Goal: Task Accomplishment & Management: Use online tool/utility

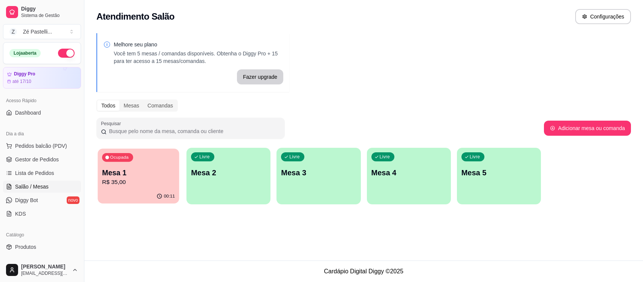
click at [144, 186] on p "R$ 35,00" at bounding box center [138, 182] width 73 height 9
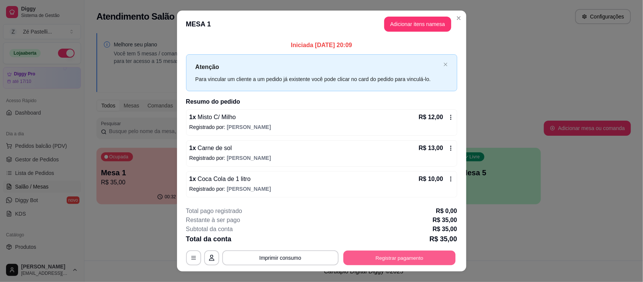
click at [377, 254] on button "Registrar pagamento" at bounding box center [399, 257] width 112 height 15
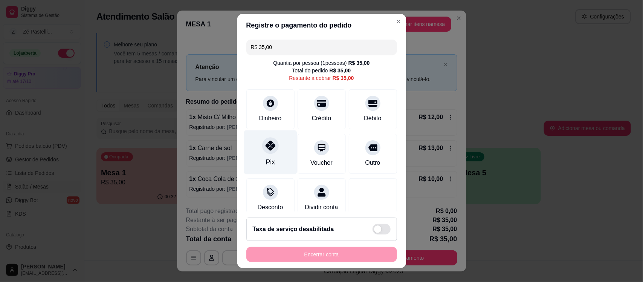
click at [267, 147] on icon at bounding box center [270, 146] width 10 height 10
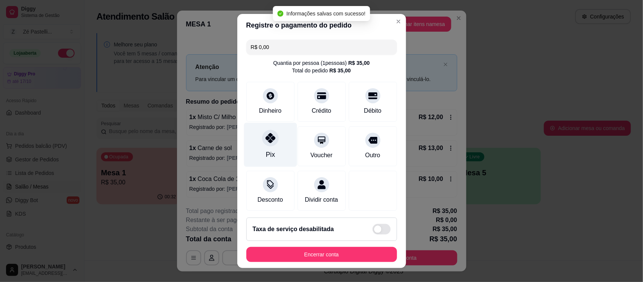
type input "R$ 0,00"
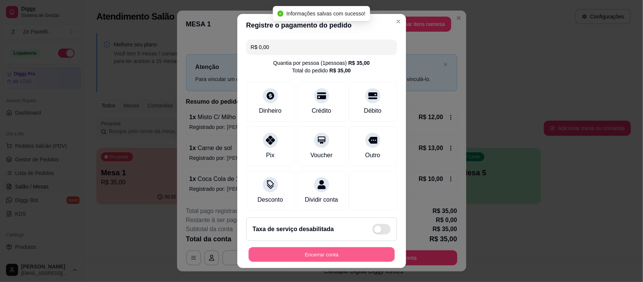
click at [341, 251] on button "Encerrar conta" at bounding box center [321, 254] width 146 height 15
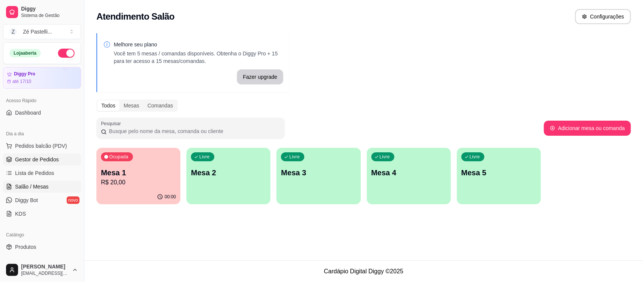
click at [42, 156] on span "Gestor de Pedidos" at bounding box center [37, 159] width 44 height 8
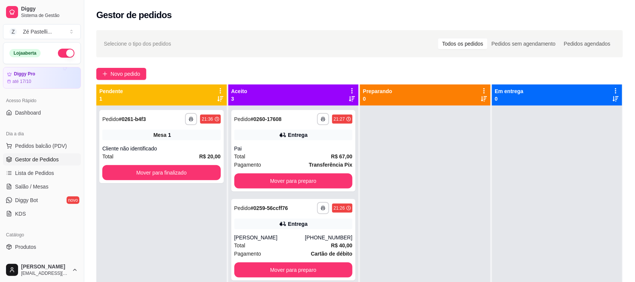
click at [388, 242] on div at bounding box center [425, 246] width 131 height 282
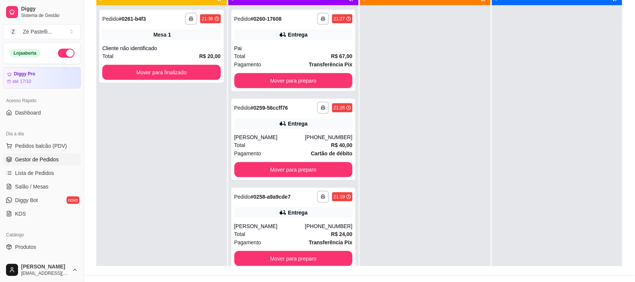
scroll to position [115, 0]
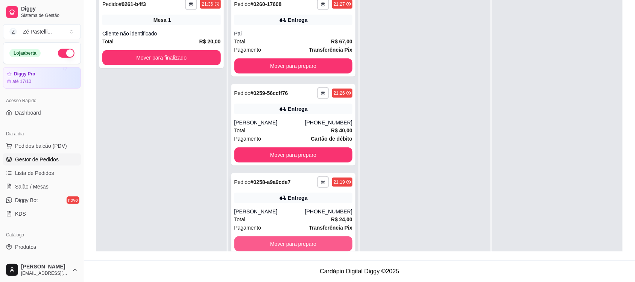
click at [310, 245] on button "Mover para preparo" at bounding box center [293, 243] width 119 height 15
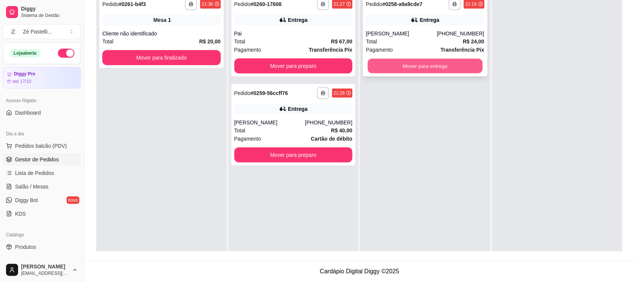
click at [445, 65] on button "Mover para entrega" at bounding box center [425, 66] width 115 height 15
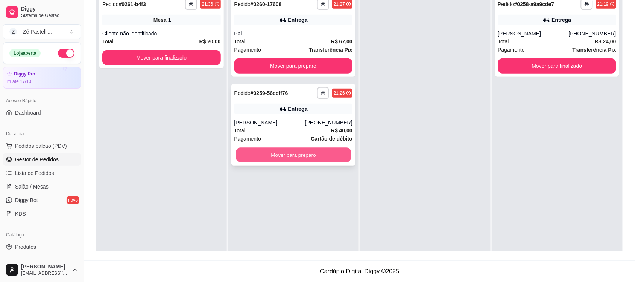
click at [315, 150] on button "Mover para preparo" at bounding box center [293, 155] width 115 height 15
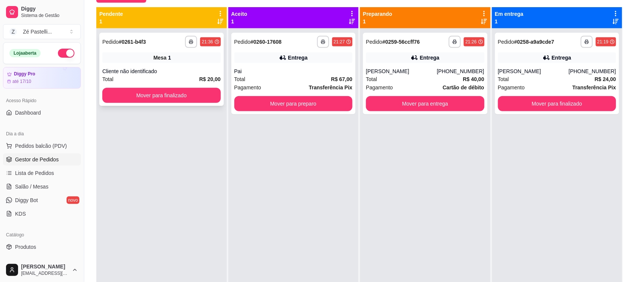
scroll to position [58, 0]
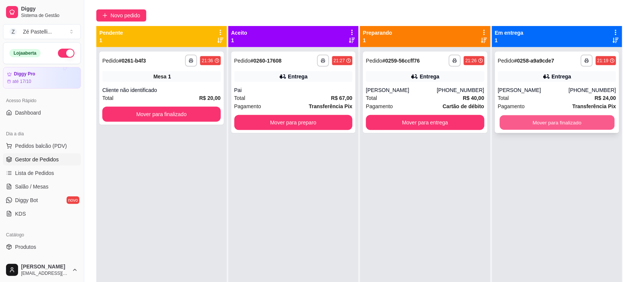
click at [544, 124] on button "Mover para finalizado" at bounding box center [557, 122] width 115 height 15
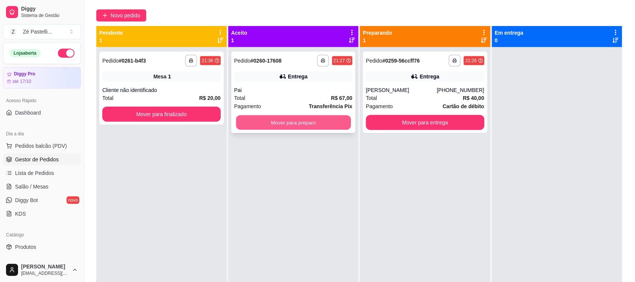
click at [277, 125] on button "Mover para preparo" at bounding box center [293, 122] width 115 height 15
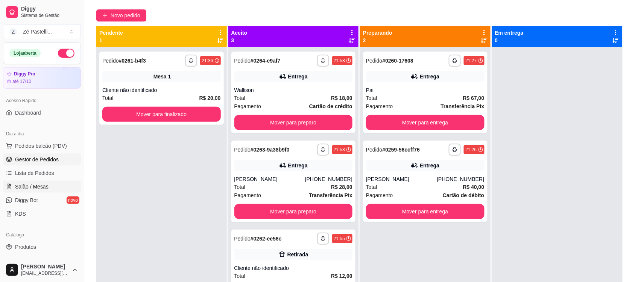
click at [34, 186] on span "Salão / Mesas" at bounding box center [31, 187] width 33 height 8
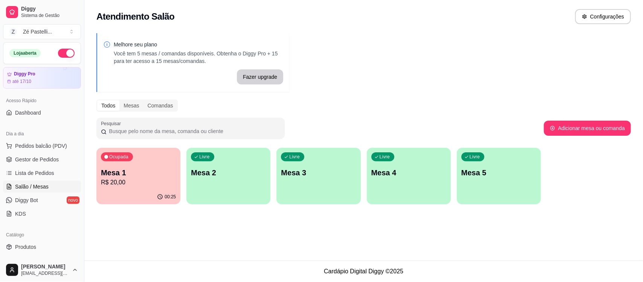
click at [144, 172] on p "Mesa 1" at bounding box center [138, 172] width 75 height 11
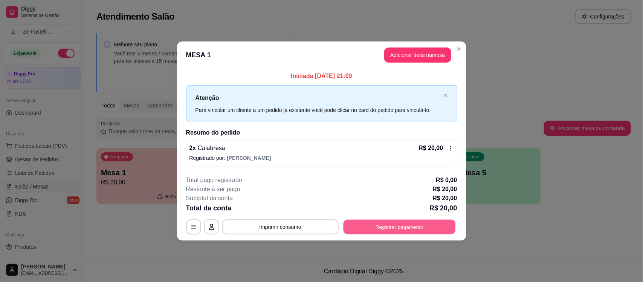
click at [416, 222] on button "Registrar pagamento" at bounding box center [399, 226] width 112 height 15
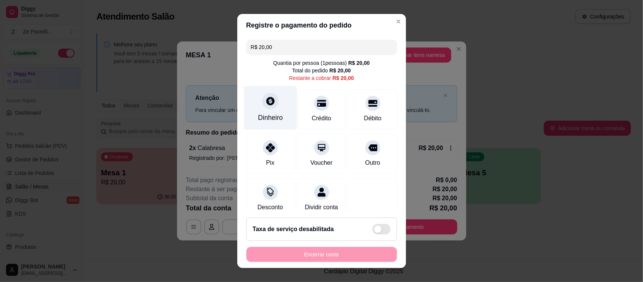
click at [262, 102] on div at bounding box center [270, 101] width 17 height 17
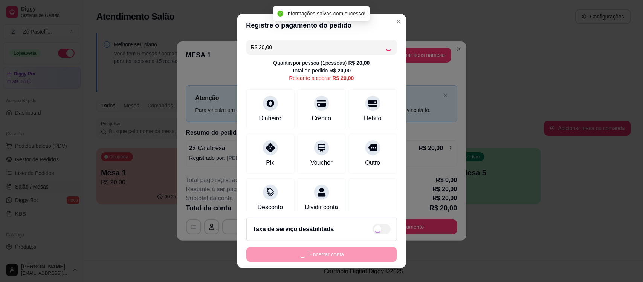
type input "R$ 0,00"
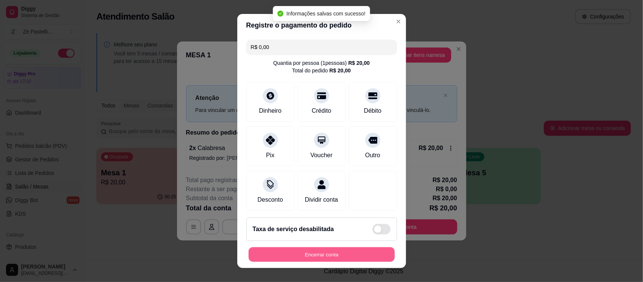
click at [303, 253] on button "Encerrar conta" at bounding box center [321, 254] width 146 height 15
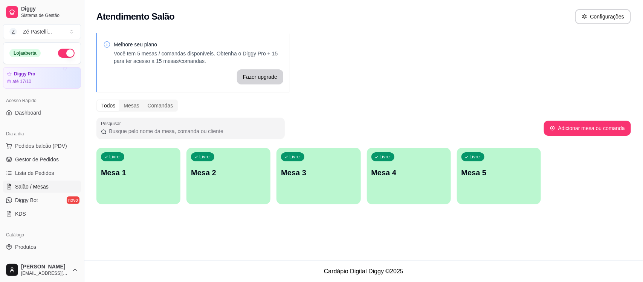
click at [132, 169] on p "Mesa 1" at bounding box center [138, 172] width 75 height 11
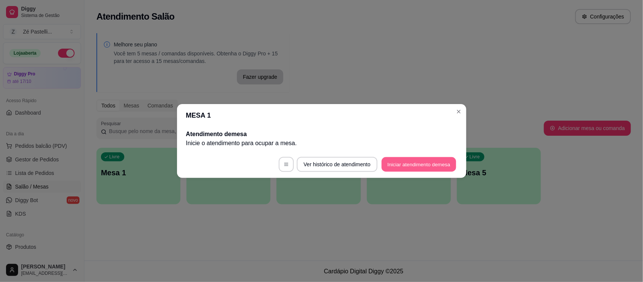
click at [403, 166] on button "Iniciar atendimento de mesa" at bounding box center [418, 164] width 75 height 15
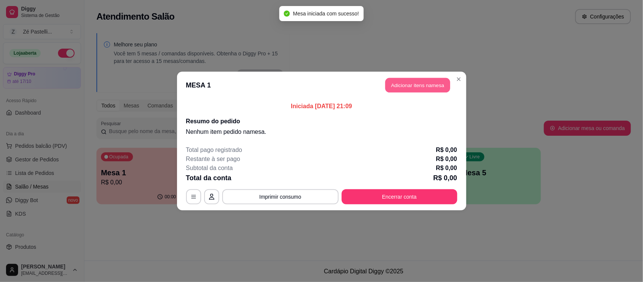
click at [412, 83] on button "Adicionar itens na mesa" at bounding box center [417, 85] width 65 height 15
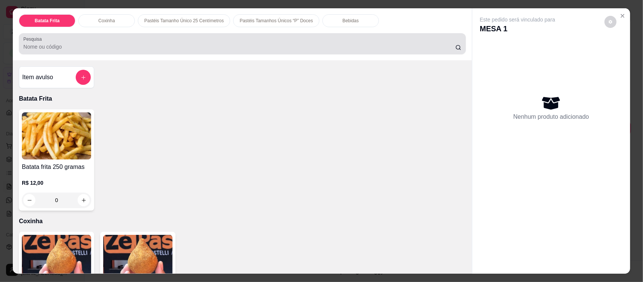
click at [231, 43] on input "Pesquisa" at bounding box center [239, 47] width 432 height 8
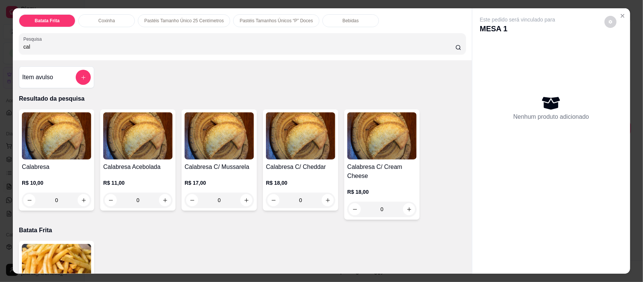
type input "cal"
click at [74, 178] on div "R$ 10,00 0" at bounding box center [56, 189] width 69 height 36
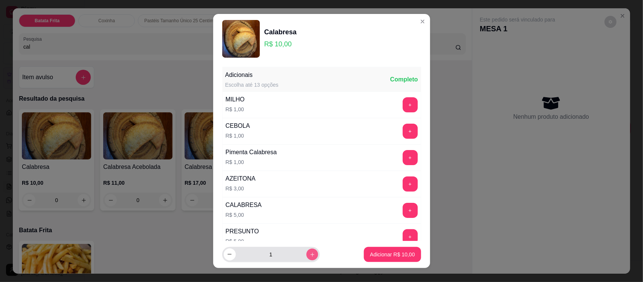
click at [310, 254] on icon "increase-product-quantity" at bounding box center [312, 254] width 4 height 4
type input "2"
click at [375, 253] on p "Adicionar R$ 20,00" at bounding box center [392, 253] width 44 height 7
type input "2"
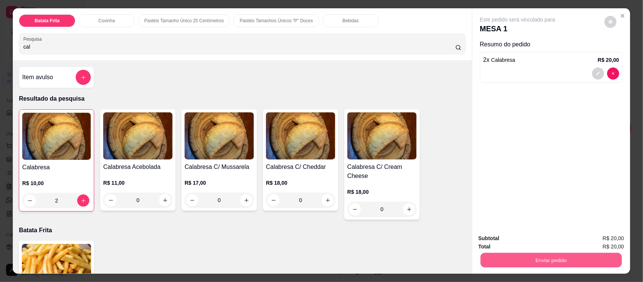
click at [568, 260] on button "Enviar pedido" at bounding box center [550, 259] width 141 height 15
click at [610, 245] on button "Enviar pedido" at bounding box center [603, 241] width 41 height 14
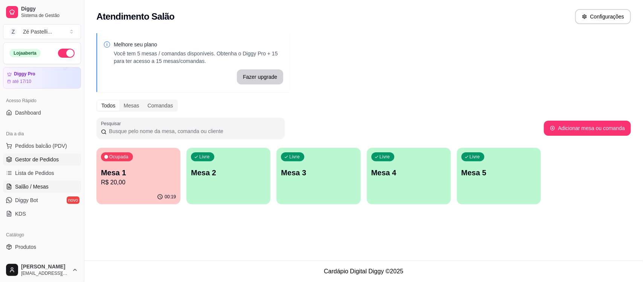
click at [33, 162] on span "Gestor de Pedidos" at bounding box center [37, 159] width 44 height 8
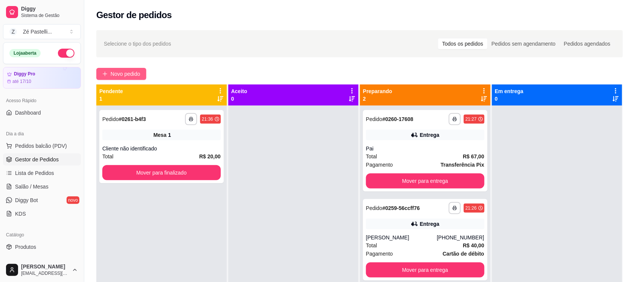
click at [120, 69] on button "Novo pedido" at bounding box center [121, 74] width 50 height 12
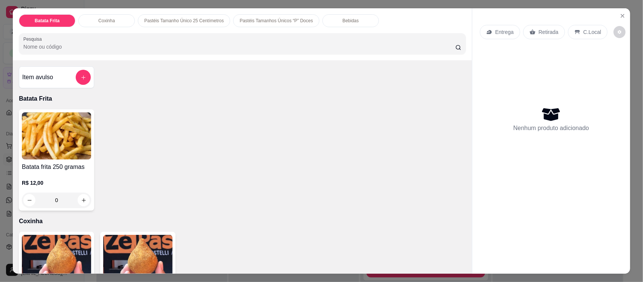
click at [53, 46] on input "Pesquisa" at bounding box center [239, 47] width 432 height 8
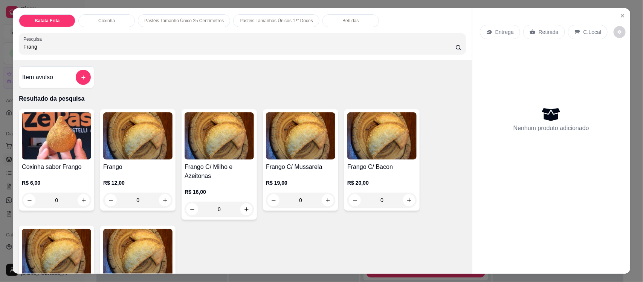
type input "Frang"
click at [113, 129] on img at bounding box center [137, 135] width 69 height 47
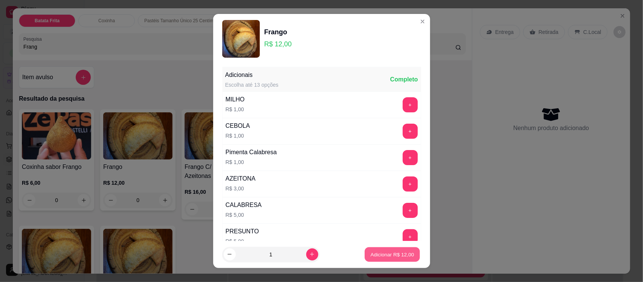
click at [379, 253] on p "Adicionar R$ 12,00" at bounding box center [392, 253] width 44 height 7
type input "1"
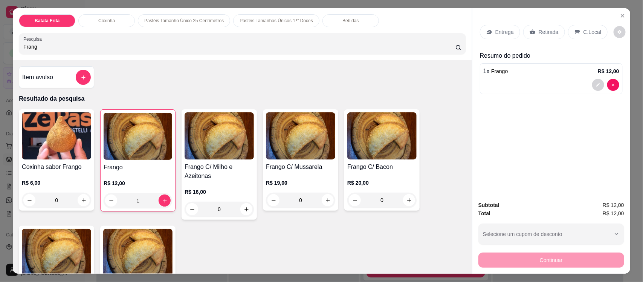
click at [542, 31] on p "Retirada" at bounding box center [548, 32] width 20 height 8
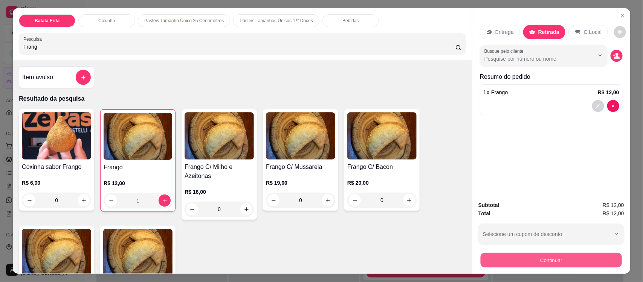
click at [520, 252] on button "Continuar" at bounding box center [550, 259] width 141 height 15
click at [562, 259] on button "Continuar" at bounding box center [550, 259] width 141 height 15
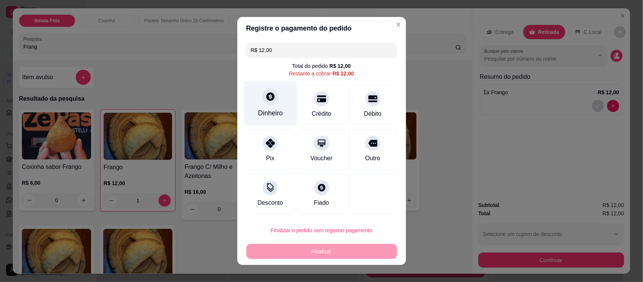
click at [266, 104] on div at bounding box center [270, 96] width 17 height 17
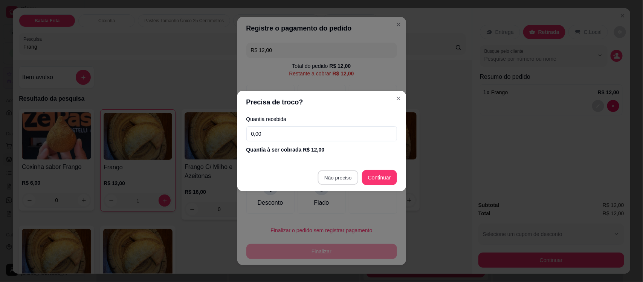
type input "R$ 0,00"
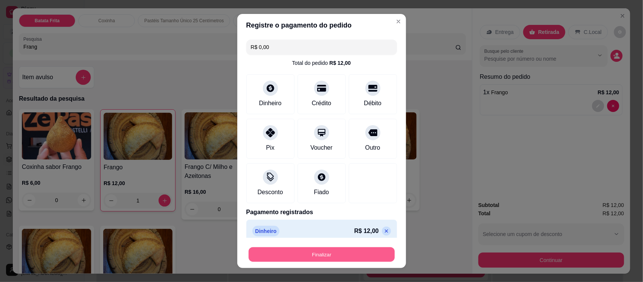
click at [331, 250] on button "Finalizar" at bounding box center [321, 254] width 146 height 15
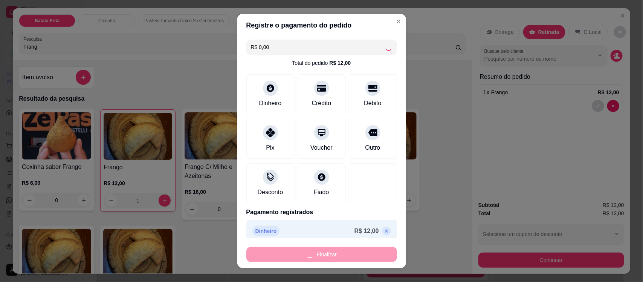
type input "0"
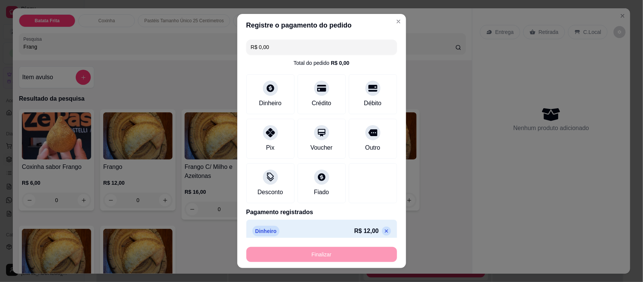
type input "-R$ 12,00"
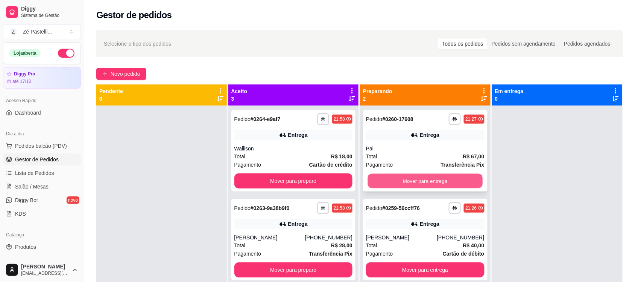
click at [422, 177] on button "Mover para entrega" at bounding box center [425, 181] width 115 height 15
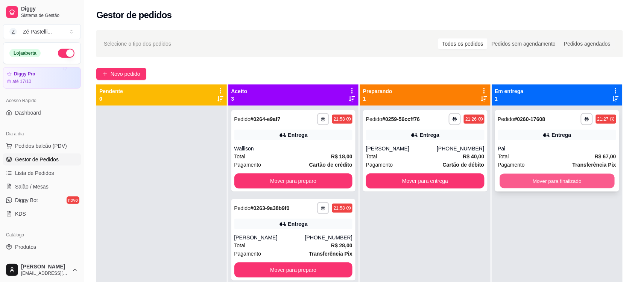
click at [530, 177] on button "Mover para finalizado" at bounding box center [557, 181] width 115 height 15
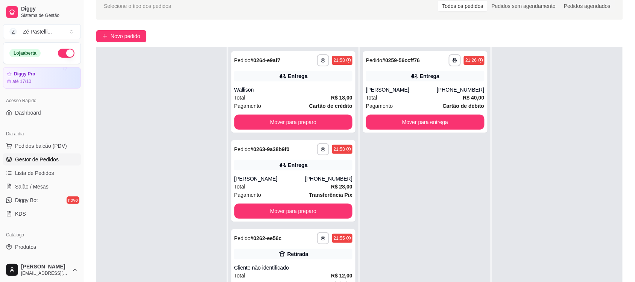
scroll to position [56, 0]
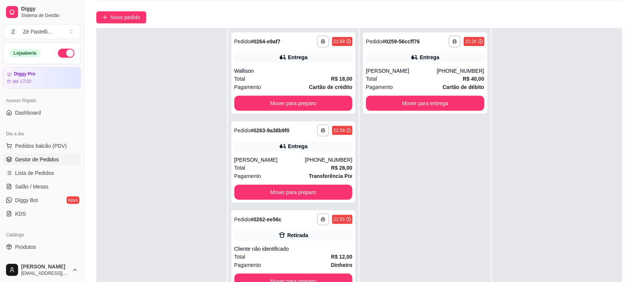
drag, startPoint x: 530, startPoint y: 177, endPoint x: 485, endPoint y: 186, distance: 46.0
click at [485, 186] on div "**********" at bounding box center [359, 169] width 527 height 282
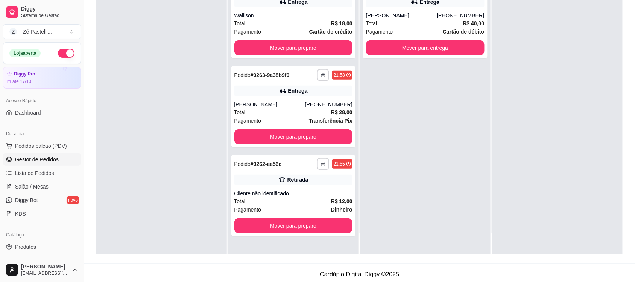
scroll to position [113, 0]
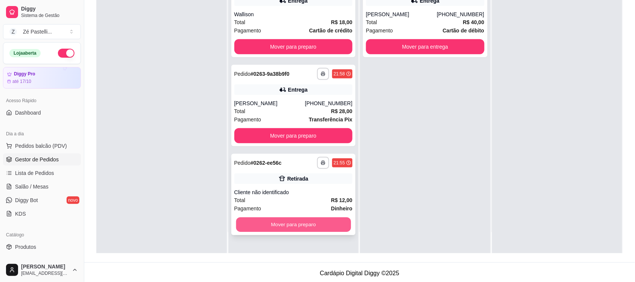
click at [303, 227] on button "Mover para preparo" at bounding box center [293, 224] width 115 height 15
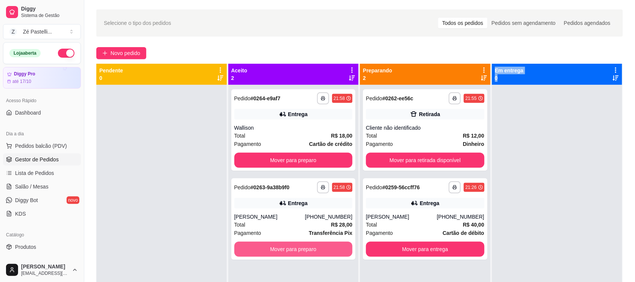
scroll to position [19, 0]
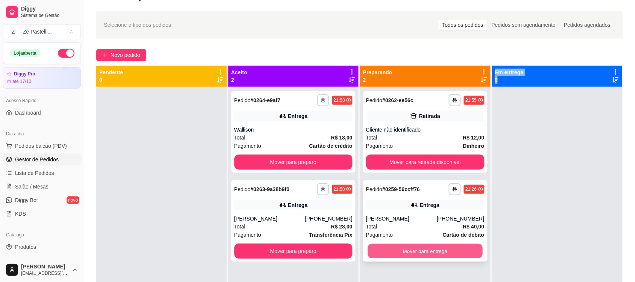
click at [422, 251] on button "Mover para entrega" at bounding box center [425, 251] width 115 height 15
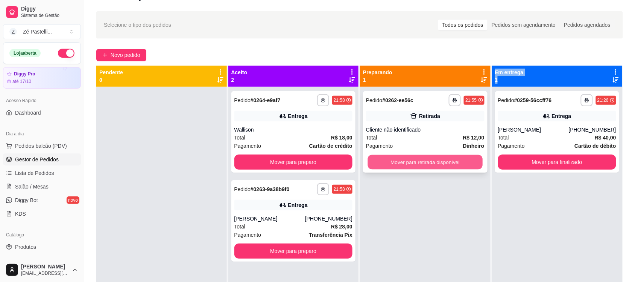
click at [434, 163] on button "Mover para retirada disponível" at bounding box center [425, 162] width 115 height 15
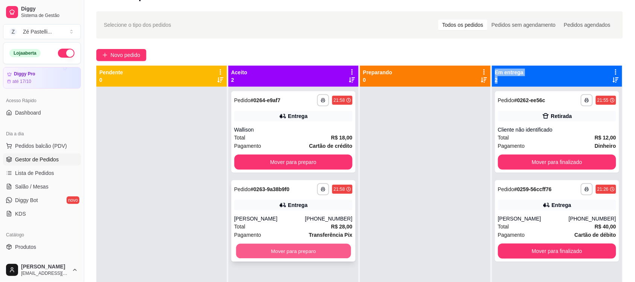
click at [314, 250] on button "Mover para preparo" at bounding box center [293, 251] width 115 height 15
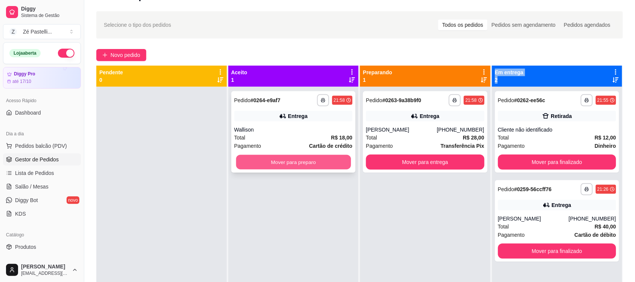
click at [314, 163] on button "Mover para preparo" at bounding box center [293, 162] width 115 height 15
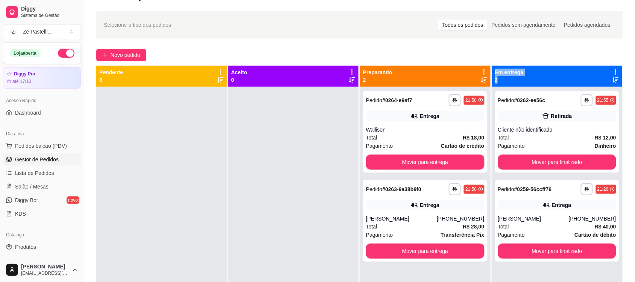
scroll to position [0, 0]
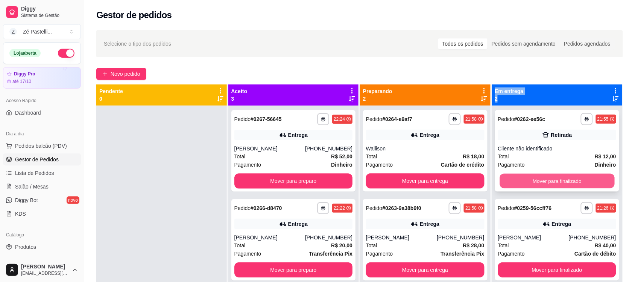
click at [541, 180] on button "Mover para finalizado" at bounding box center [557, 181] width 115 height 15
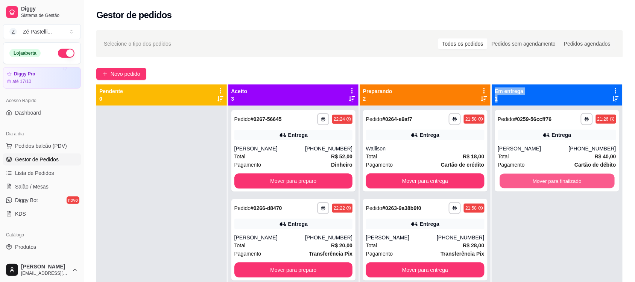
click at [541, 180] on button "Mover para finalizado" at bounding box center [557, 181] width 115 height 15
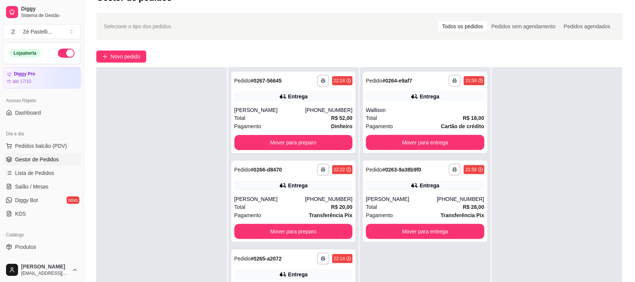
scroll to position [19, 0]
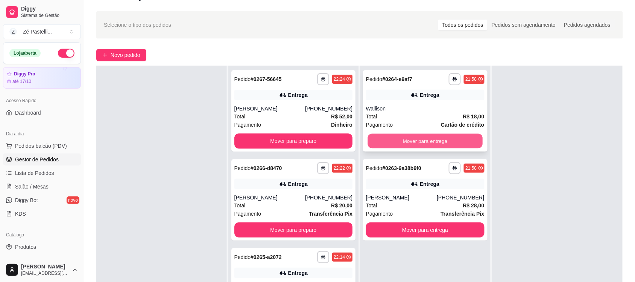
click at [423, 145] on button "Mover para entrega" at bounding box center [425, 141] width 115 height 15
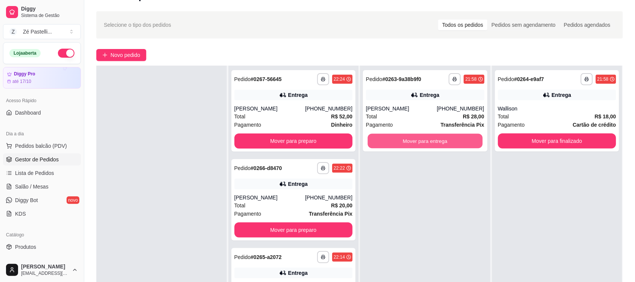
click at [423, 145] on button "Mover para entrega" at bounding box center [425, 141] width 115 height 15
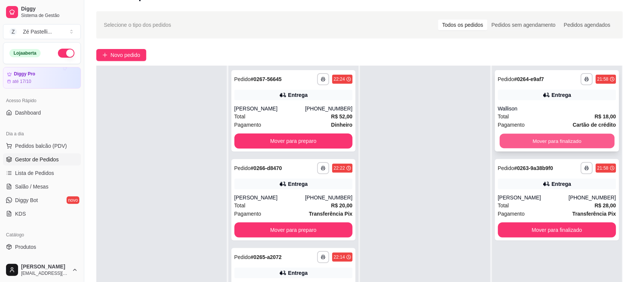
click at [548, 140] on button "Mover para finalizado" at bounding box center [557, 141] width 115 height 15
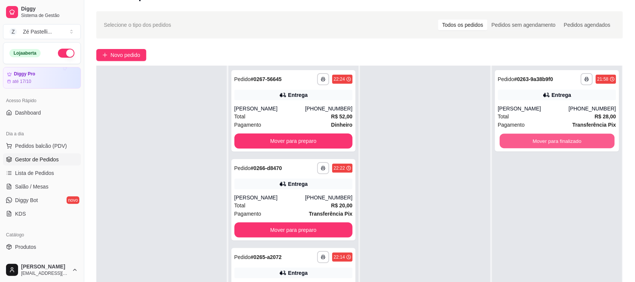
click at [548, 140] on button "Mover para finalizado" at bounding box center [557, 141] width 115 height 15
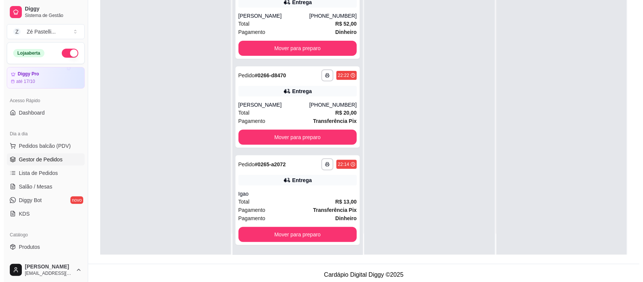
scroll to position [115, 0]
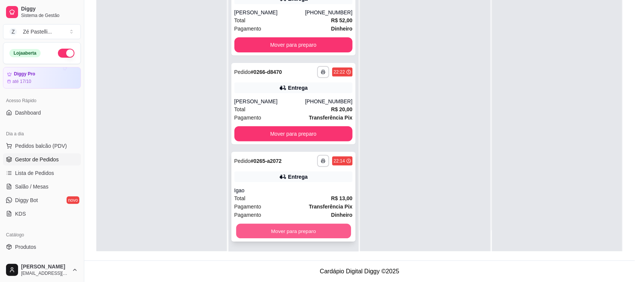
click at [300, 233] on button "Mover para preparo" at bounding box center [293, 231] width 115 height 15
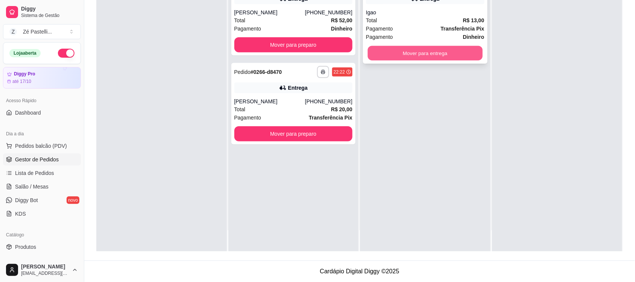
click at [430, 53] on button "Mover para entrega" at bounding box center [425, 53] width 115 height 15
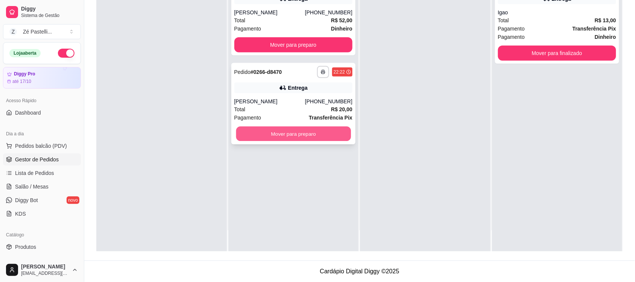
click at [307, 140] on button "Mover para preparo" at bounding box center [293, 133] width 115 height 15
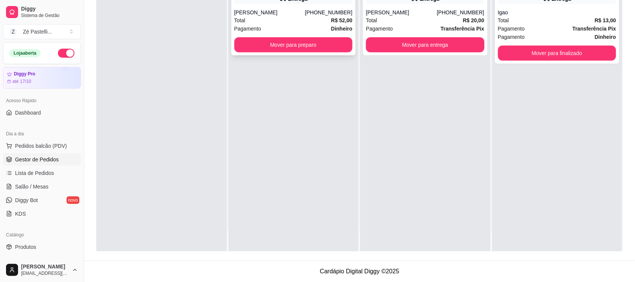
click at [280, 13] on div "Luis Felipe" at bounding box center [269, 13] width 71 height 8
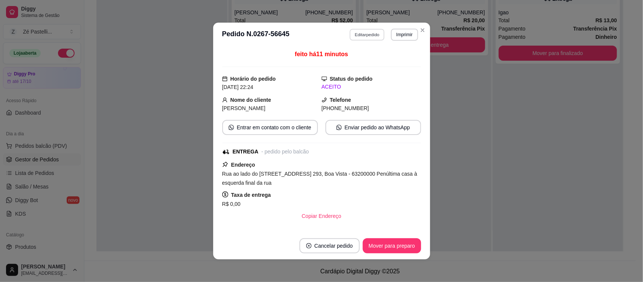
click at [362, 33] on button "Editar pedido" at bounding box center [366, 35] width 35 height 12
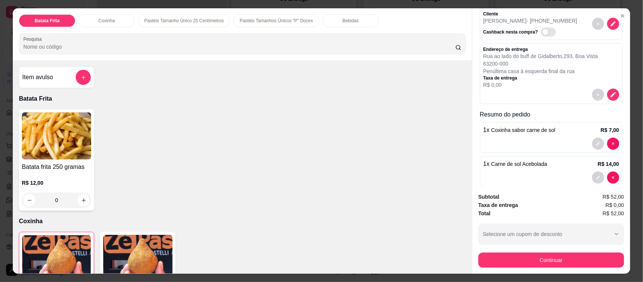
scroll to position [56, 0]
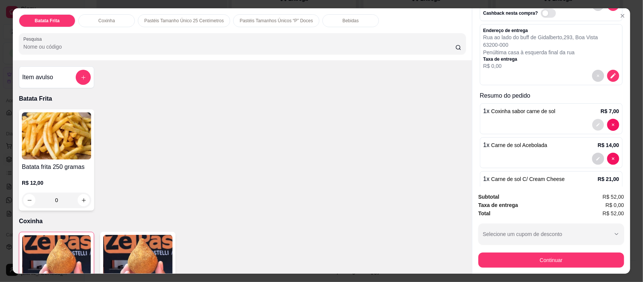
click at [592, 122] on button "decrease-product-quantity" at bounding box center [598, 125] width 12 height 12
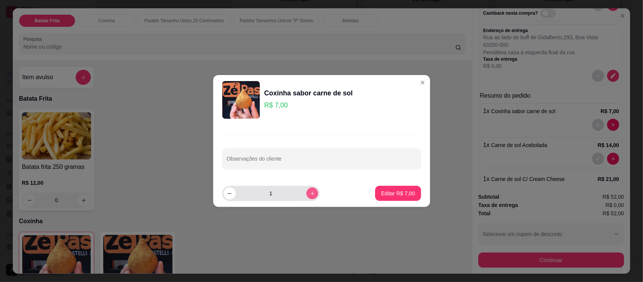
click at [309, 190] on icon "increase-product-quantity" at bounding box center [312, 193] width 6 height 6
type input "2"
click at [401, 189] on p "Editar R$ 14,00" at bounding box center [396, 192] width 35 height 7
type input "2"
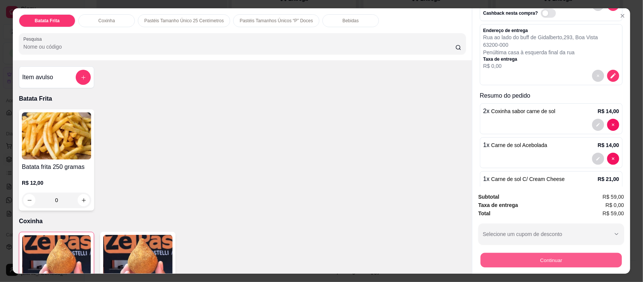
click at [528, 260] on button "Continuar" at bounding box center [550, 259] width 141 height 15
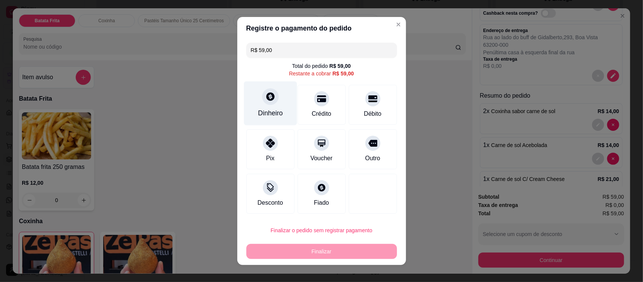
click at [262, 103] on div at bounding box center [270, 96] width 17 height 17
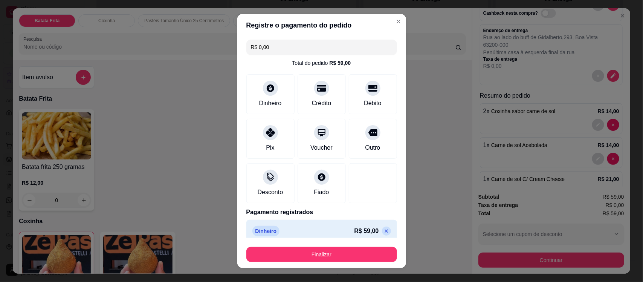
type input "R$ 0,00"
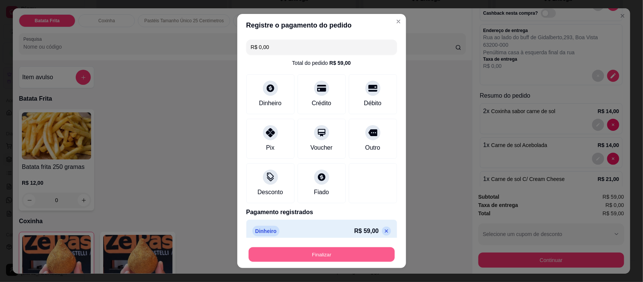
click at [328, 252] on button "Finalizar" at bounding box center [321, 254] width 146 height 15
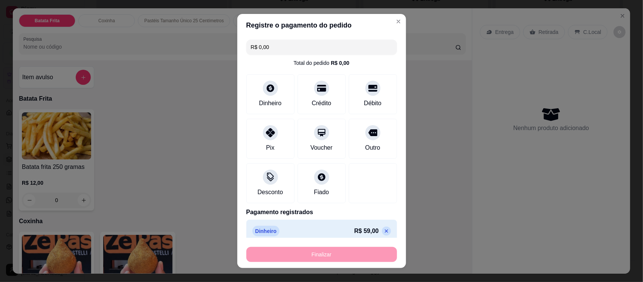
type input "0"
type input "-R$ 59,00"
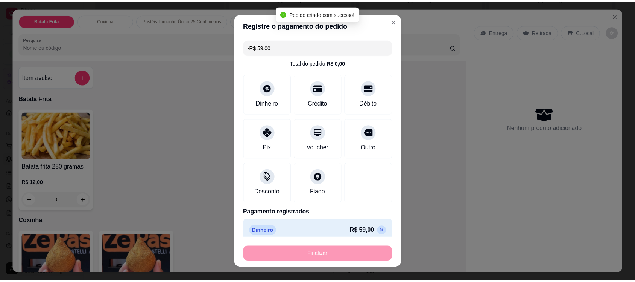
scroll to position [0, 0]
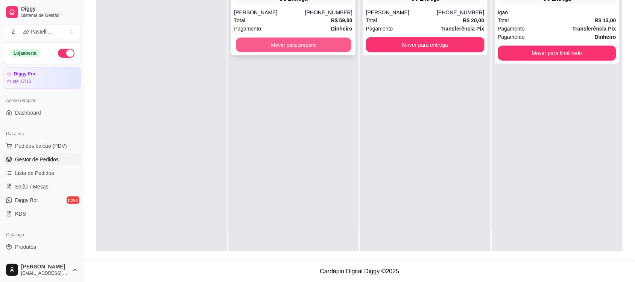
click at [267, 45] on button "Mover para preparo" at bounding box center [293, 45] width 115 height 15
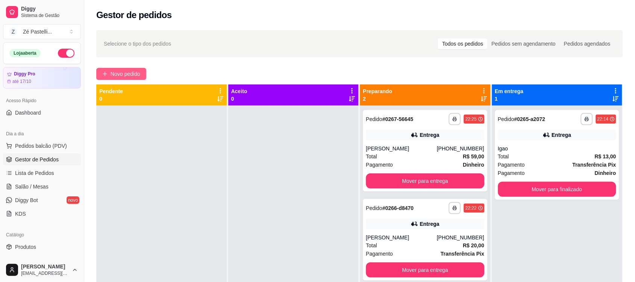
click at [126, 75] on span "Novo pedido" at bounding box center [126, 74] width 30 height 8
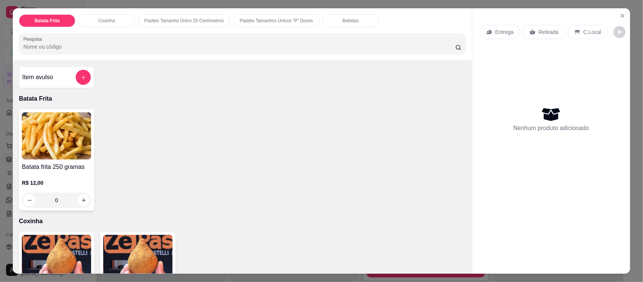
click at [65, 46] on input "Pesquisa" at bounding box center [239, 47] width 432 height 8
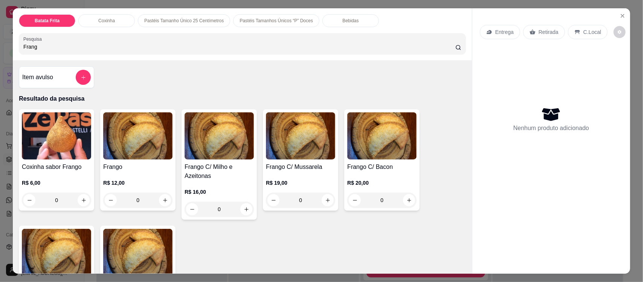
type input "Frang"
click at [143, 149] on img at bounding box center [137, 135] width 69 height 47
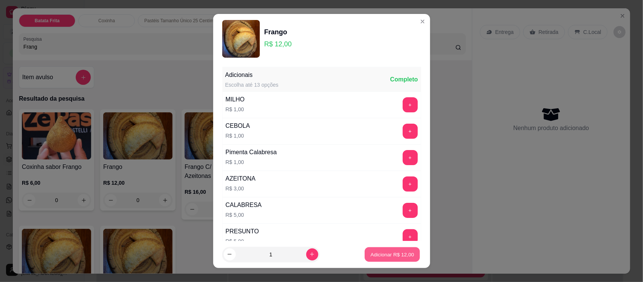
click at [387, 251] on p "Adicionar R$ 12,00" at bounding box center [392, 253] width 44 height 7
type input "1"
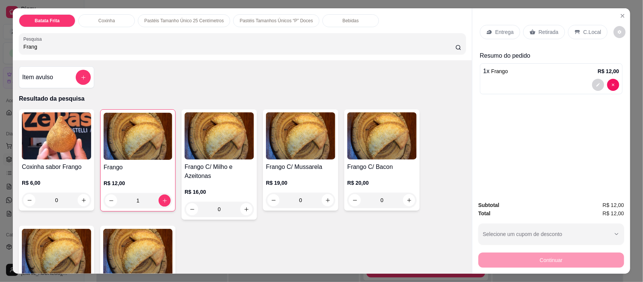
click at [487, 29] on icon at bounding box center [489, 32] width 6 height 6
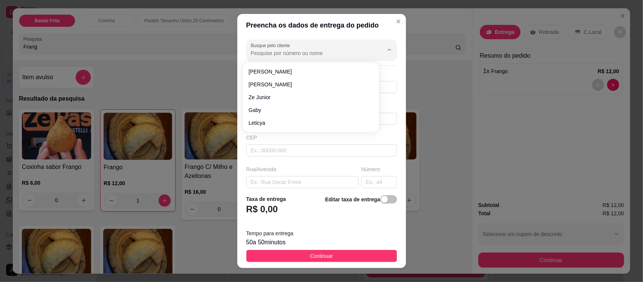
click at [290, 53] on input "Busque pelo cliente" at bounding box center [311, 53] width 120 height 8
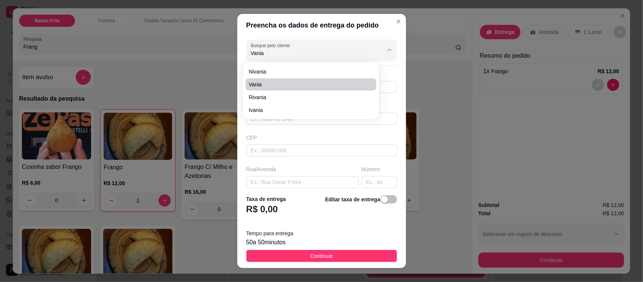
click at [288, 84] on span "Vania" at bounding box center [306, 85] width 117 height 8
type input "Vania"
type input "8898034214"
type input "Vania"
type input "63200000"
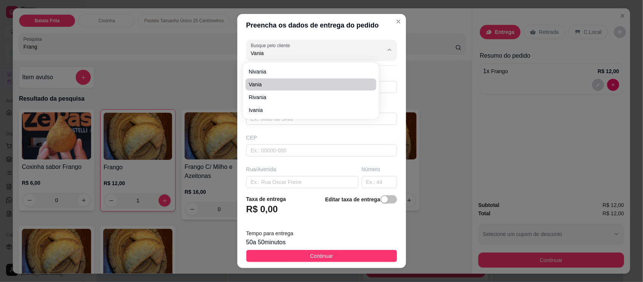
type input "Rua Ruy Lacerda"
type input "56"
type input "Boa Vista"
type input "Missão Velha"
type input "Casa de andar, rua da coral, casa da esquina"
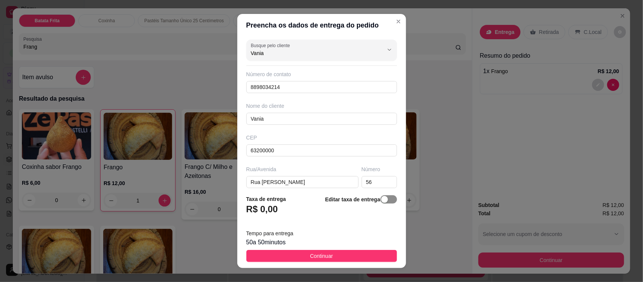
type input "Vania"
click at [380, 199] on span "button" at bounding box center [388, 199] width 17 height 8
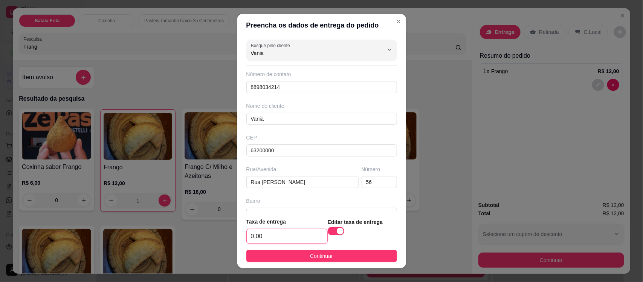
click at [263, 239] on input "0,00" at bounding box center [287, 236] width 81 height 14
type input "3,00"
click at [277, 253] on button "Continuar" at bounding box center [321, 256] width 151 height 12
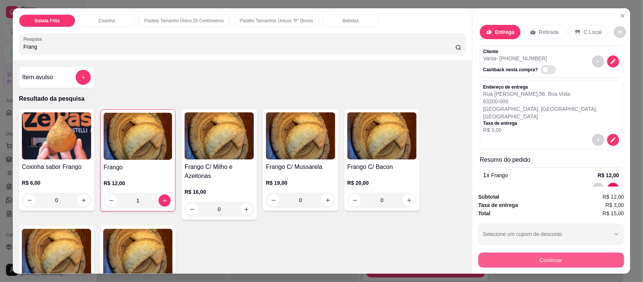
click at [550, 260] on button "Continuar" at bounding box center [551, 259] width 146 height 15
click at [506, 262] on button "Continuar" at bounding box center [550, 259] width 141 height 15
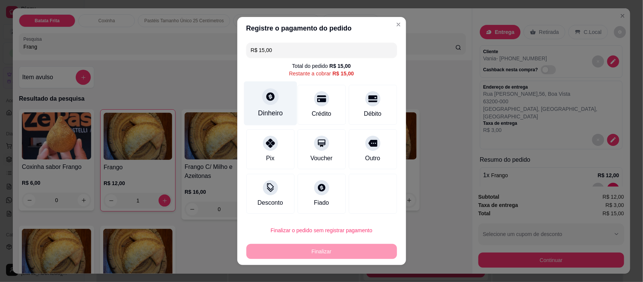
click at [263, 105] on div "Dinheiro" at bounding box center [270, 103] width 53 height 44
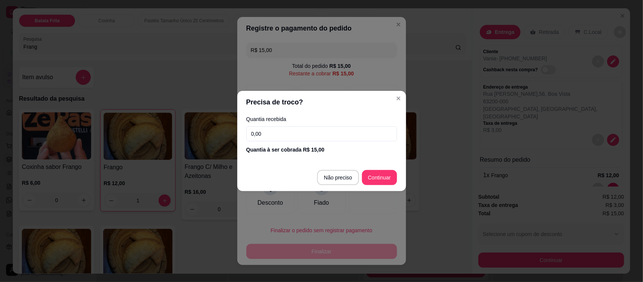
click at [273, 136] on input "0,00" at bounding box center [321, 133] width 151 height 15
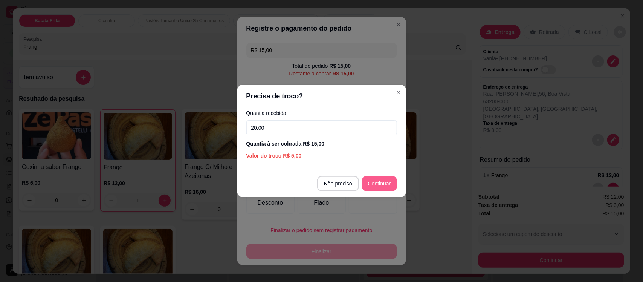
type input "20,00"
type input "R$ 0,00"
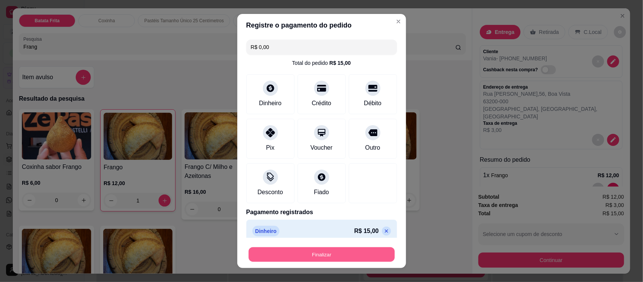
click at [311, 252] on button "Finalizar" at bounding box center [321, 254] width 146 height 15
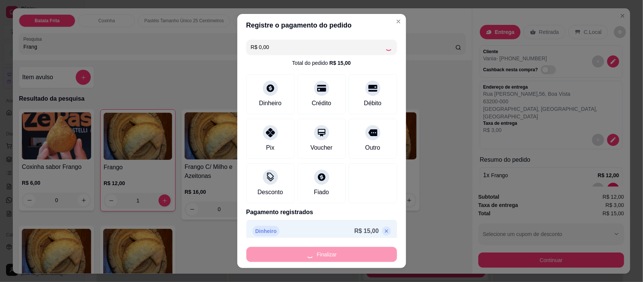
type input "0"
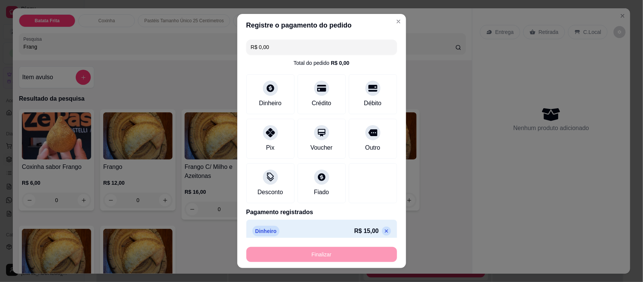
type input "-R$ 15,00"
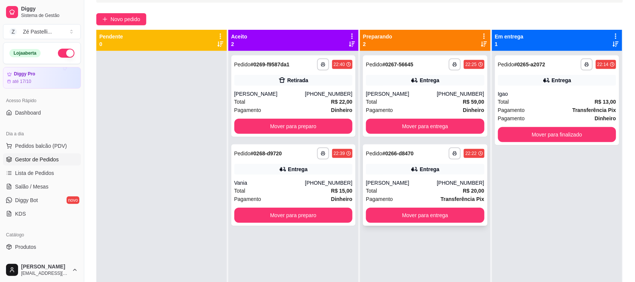
scroll to position [56, 0]
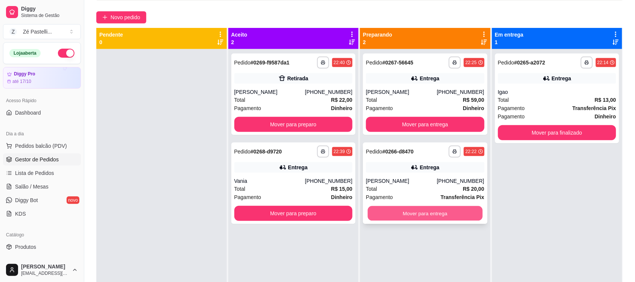
click at [436, 210] on button "Mover para entrega" at bounding box center [425, 213] width 115 height 15
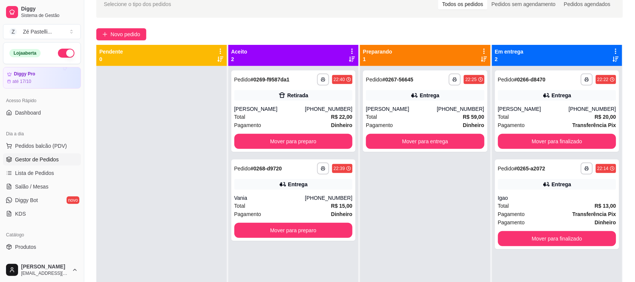
scroll to position [38, 0]
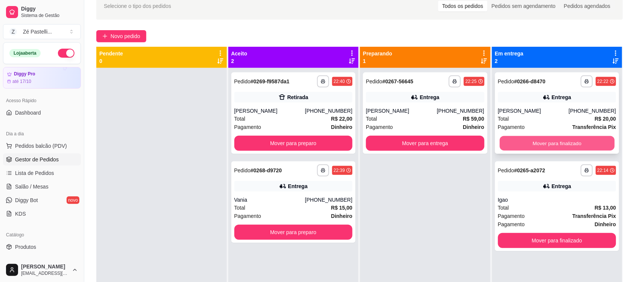
click at [558, 142] on button "Mover para finalizado" at bounding box center [557, 143] width 115 height 15
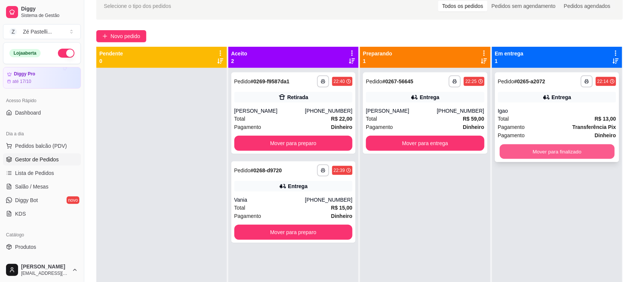
click at [557, 149] on button "Mover para finalizado" at bounding box center [557, 151] width 115 height 15
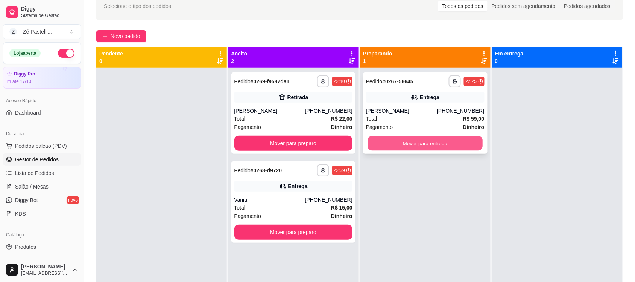
click at [419, 140] on button "Mover para entrega" at bounding box center [425, 143] width 115 height 15
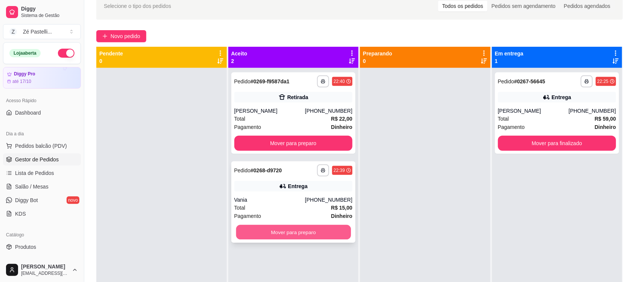
click at [303, 231] on button "Mover para preparo" at bounding box center [293, 232] width 115 height 15
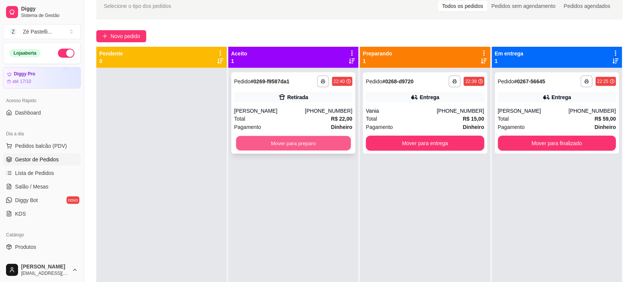
click at [306, 140] on button "Mover para preparo" at bounding box center [293, 143] width 115 height 15
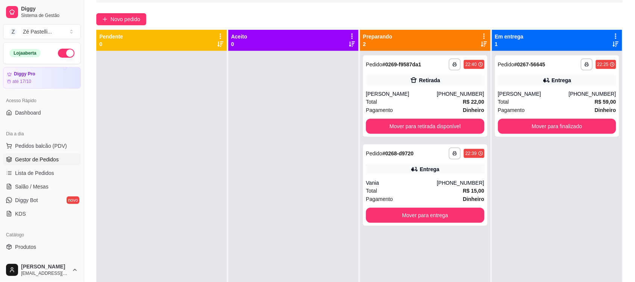
scroll to position [62, 0]
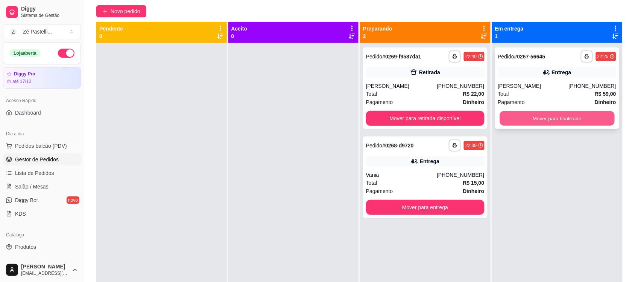
click at [538, 114] on button "Mover para finalizado" at bounding box center [557, 118] width 115 height 15
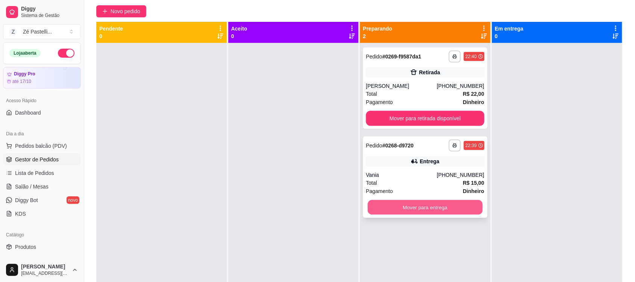
click at [418, 210] on button "Mover para entrega" at bounding box center [425, 207] width 115 height 15
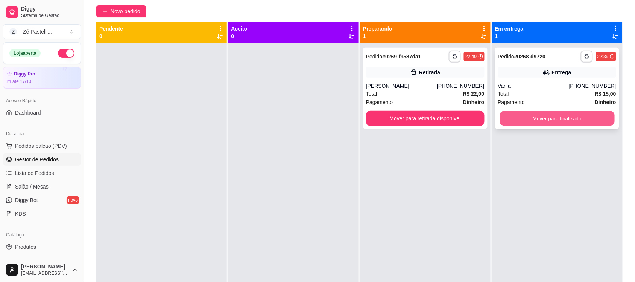
click at [563, 117] on button "Mover para finalizado" at bounding box center [557, 118] width 115 height 15
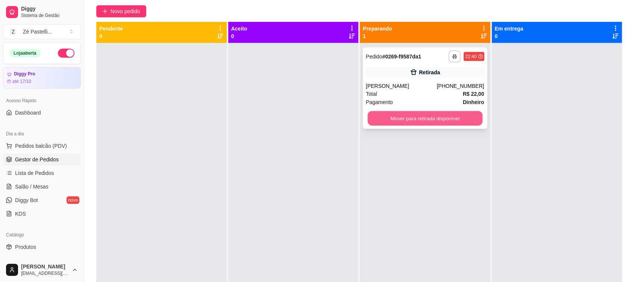
click at [443, 115] on button "Mover para retirada disponível" at bounding box center [425, 118] width 115 height 15
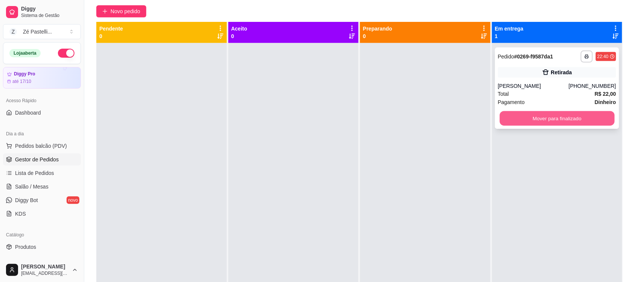
click at [542, 117] on button "Mover para finalizado" at bounding box center [557, 118] width 115 height 15
